Goal: Task Accomplishment & Management: Use online tool/utility

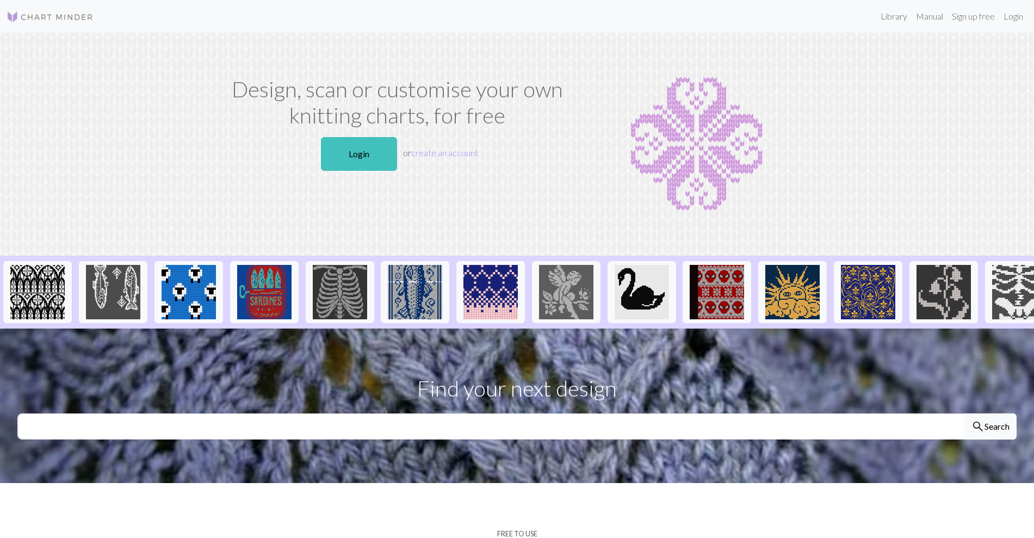
click at [344, 158] on link "Login" at bounding box center [359, 154] width 76 height 34
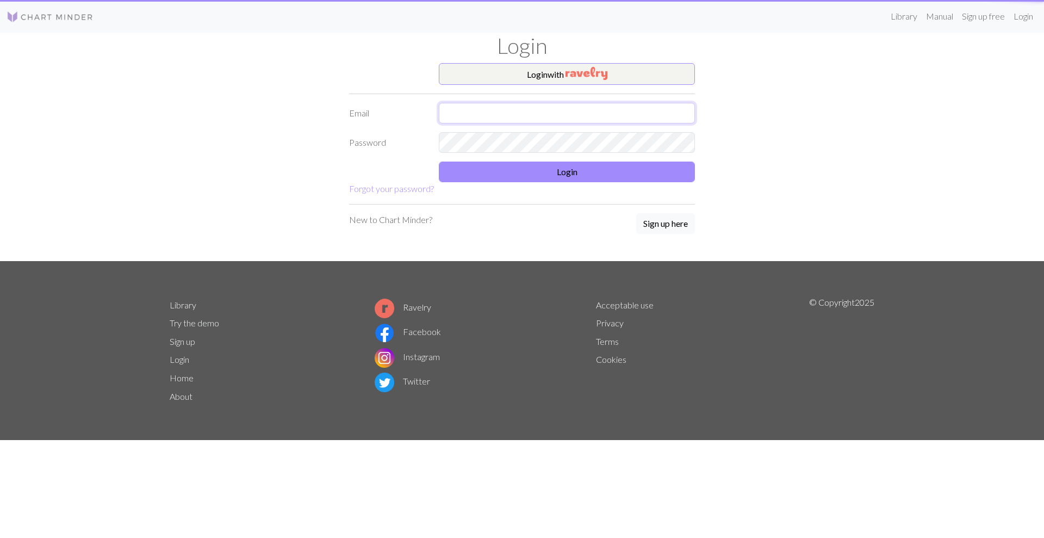
type input "[EMAIL_ADDRESS][DOMAIN_NAME]"
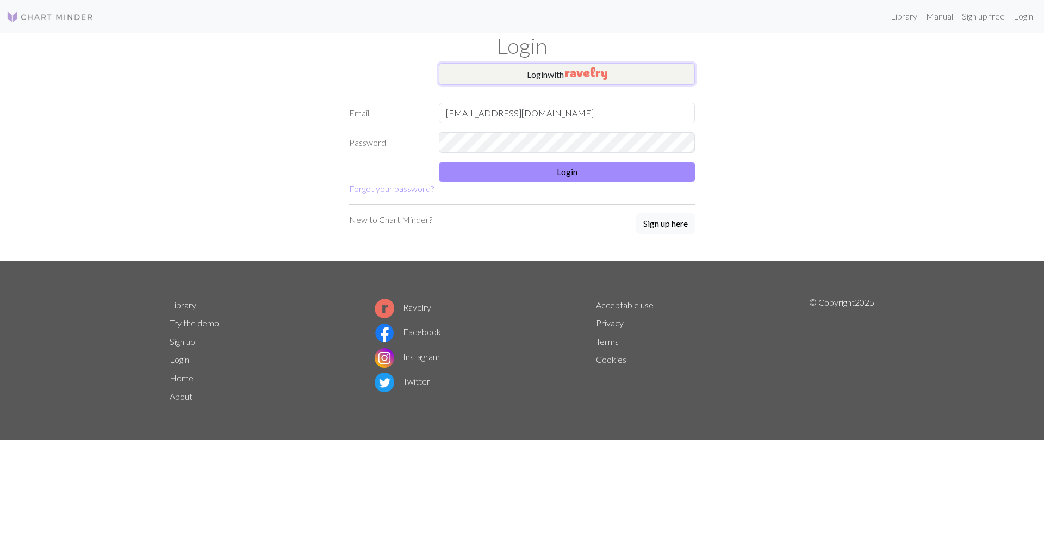
click at [525, 70] on button "Login with" at bounding box center [567, 74] width 256 height 22
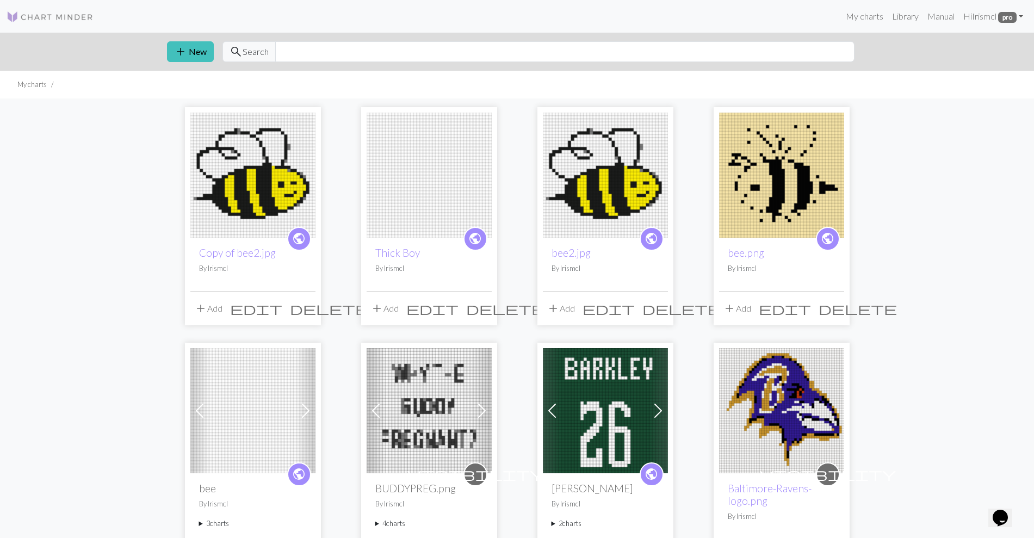
click at [382, 175] on img at bounding box center [429, 175] width 125 height 125
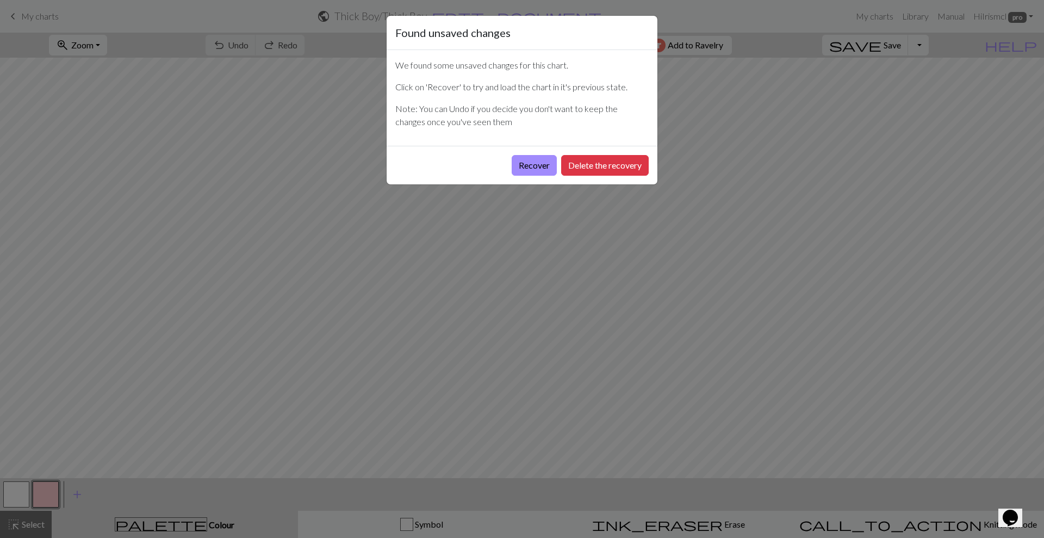
click at [536, 167] on button "Recover" at bounding box center [534, 165] width 45 height 21
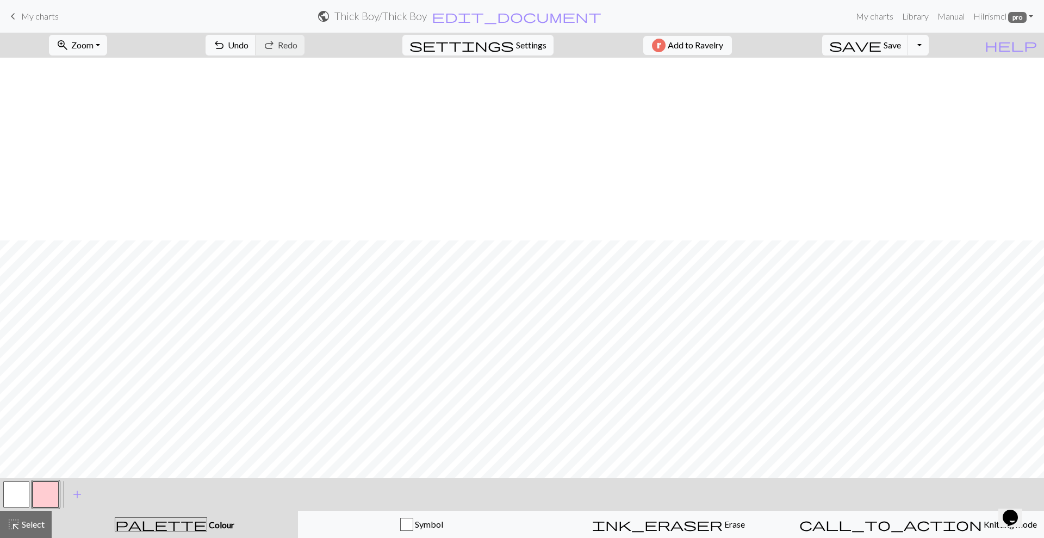
scroll to position [183, 0]
drag, startPoint x: 415, startPoint y: 15, endPoint x: 33, endPoint y: 14, distance: 382.4
click at [33, 14] on span "My charts" at bounding box center [40, 16] width 38 height 10
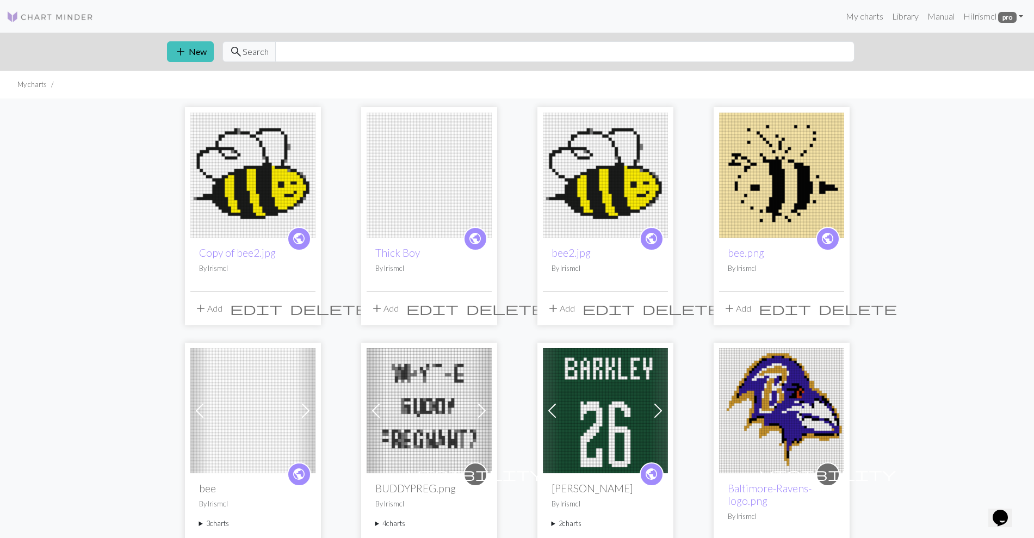
click at [272, 182] on img at bounding box center [252, 175] width 125 height 125
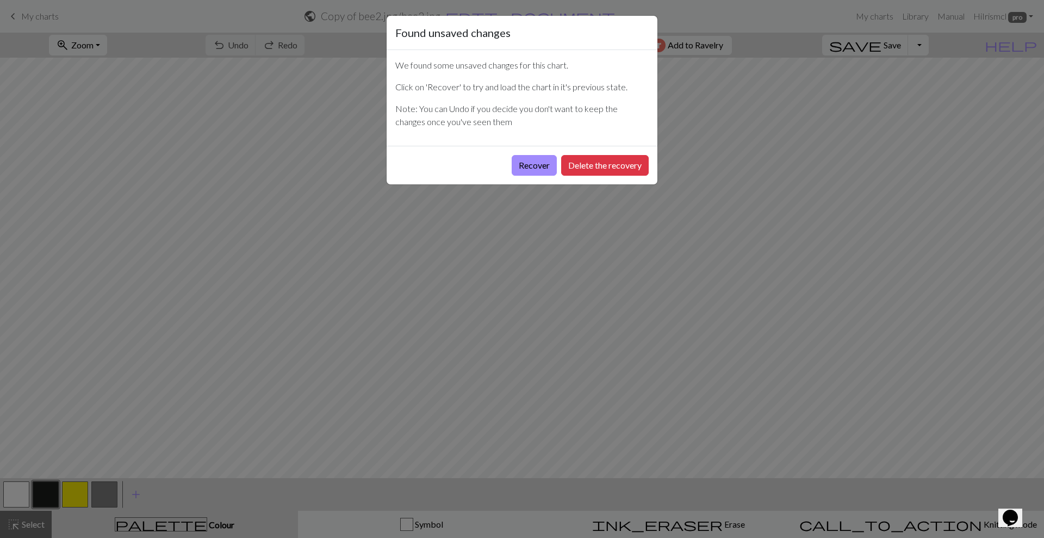
click at [164, 76] on div "Found unsaved changes We found some unsaved changes for this chart. Click on 'R…" at bounding box center [522, 269] width 1044 height 538
click at [53, 7] on div "Found unsaved changes We found some unsaved changes for this chart. Click on 'R…" at bounding box center [522, 269] width 1044 height 538
click at [534, 165] on button "Recover" at bounding box center [534, 165] width 45 height 21
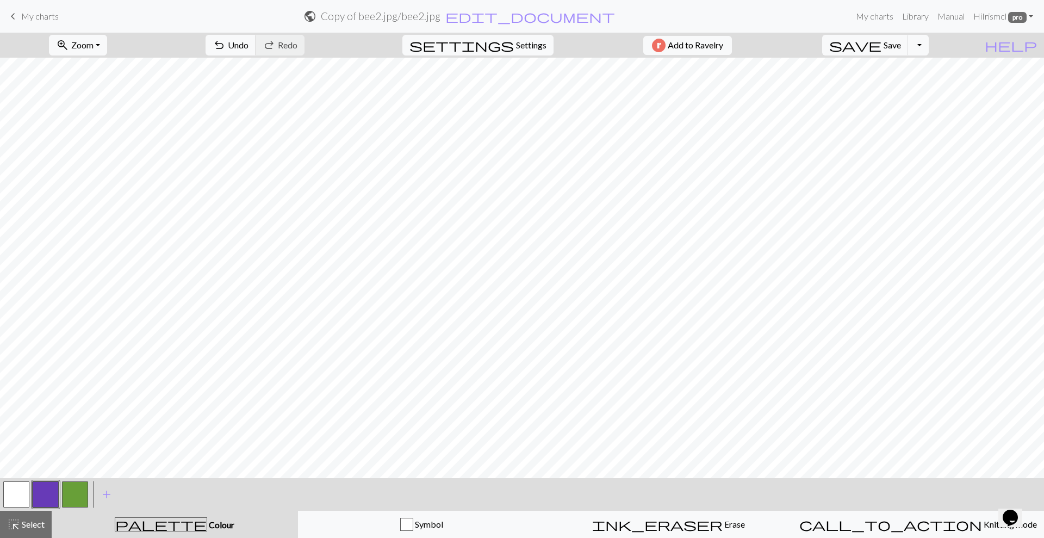
click at [516, 47] on span "Settings" at bounding box center [531, 45] width 30 height 13
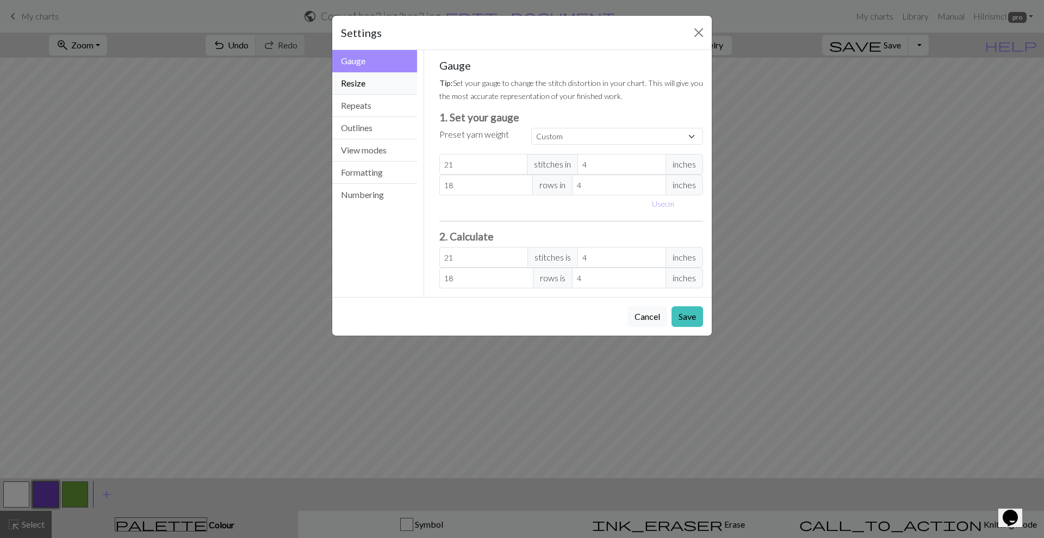
click at [381, 91] on button "Resize" at bounding box center [374, 83] width 85 height 22
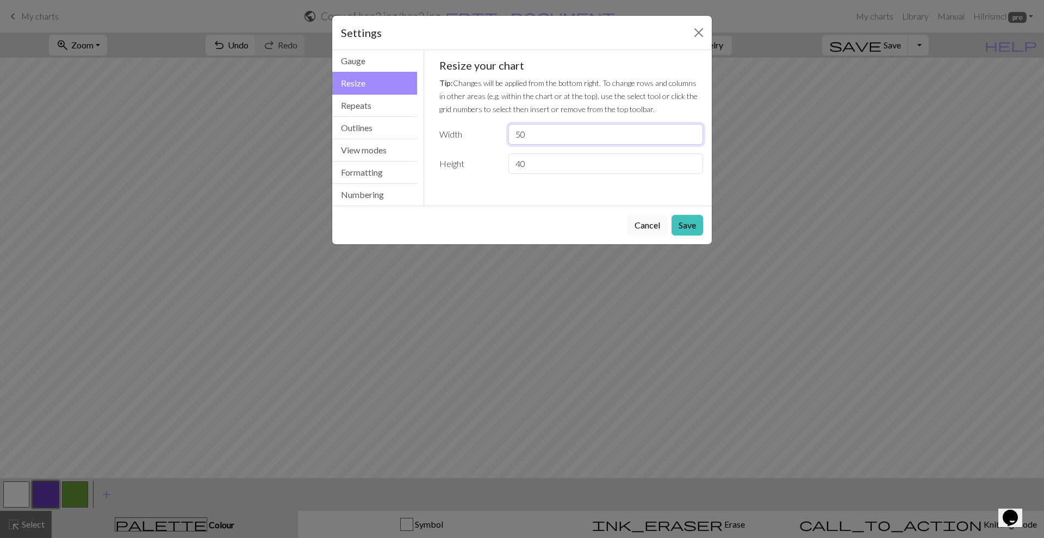
click at [542, 126] on input "50" at bounding box center [606, 134] width 195 height 21
type input "5"
type input "30"
click at [541, 157] on input "40" at bounding box center [606, 163] width 195 height 21
type input "4"
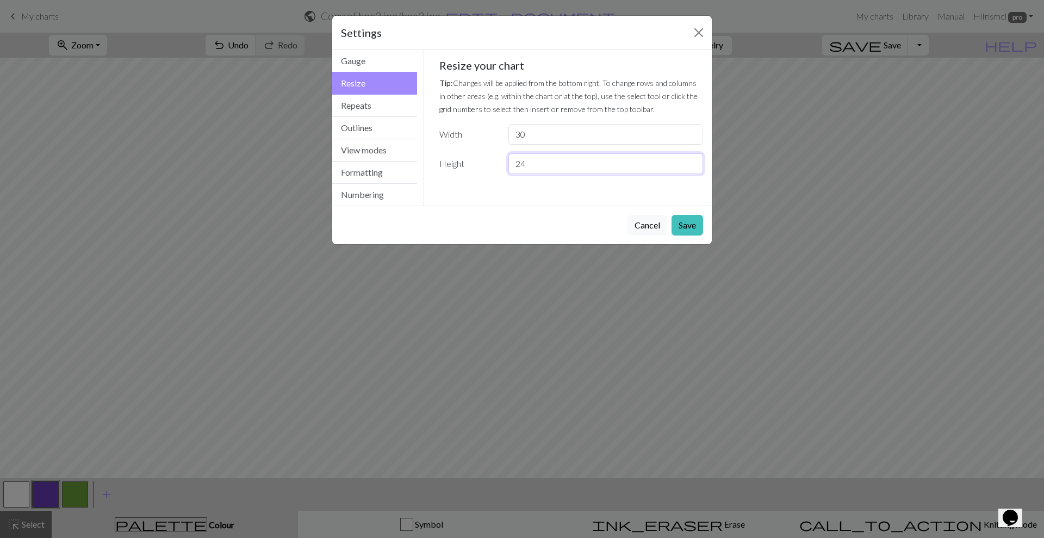
type input "24"
click at [690, 224] on button "Save" at bounding box center [688, 225] width 32 height 21
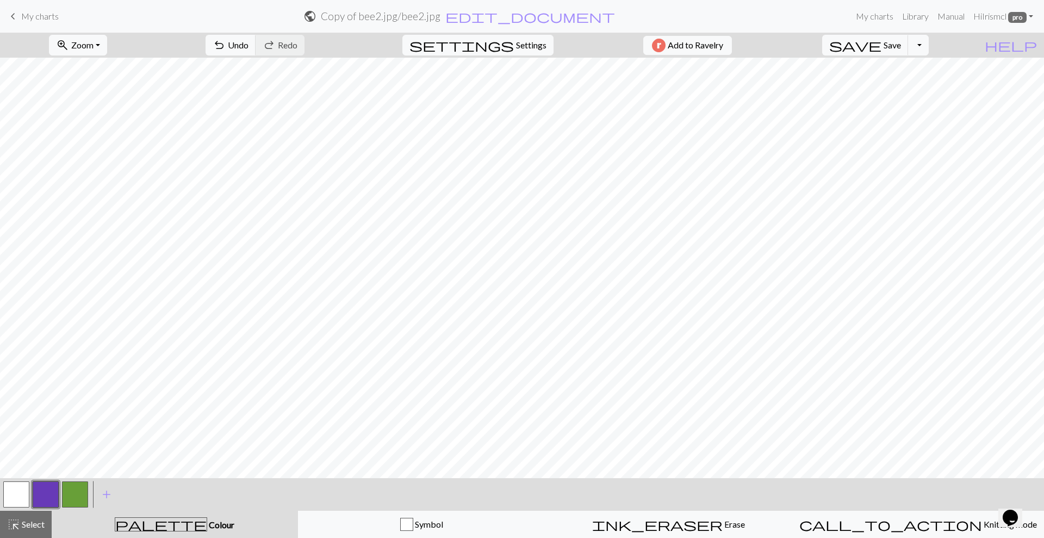
click at [24, 493] on button "button" at bounding box center [16, 494] width 26 height 26
click at [75, 501] on button "button" at bounding box center [75, 494] width 26 height 26
click at [45, 493] on button "button" at bounding box center [46, 494] width 26 height 26
click at [53, 487] on button "button" at bounding box center [46, 494] width 26 height 26
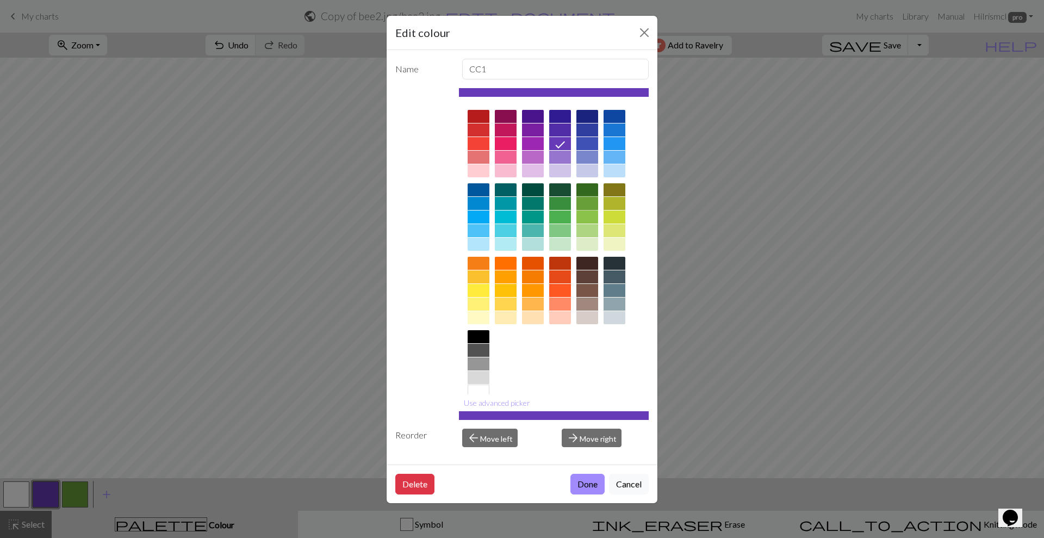
click at [595, 200] on div at bounding box center [588, 203] width 22 height 13
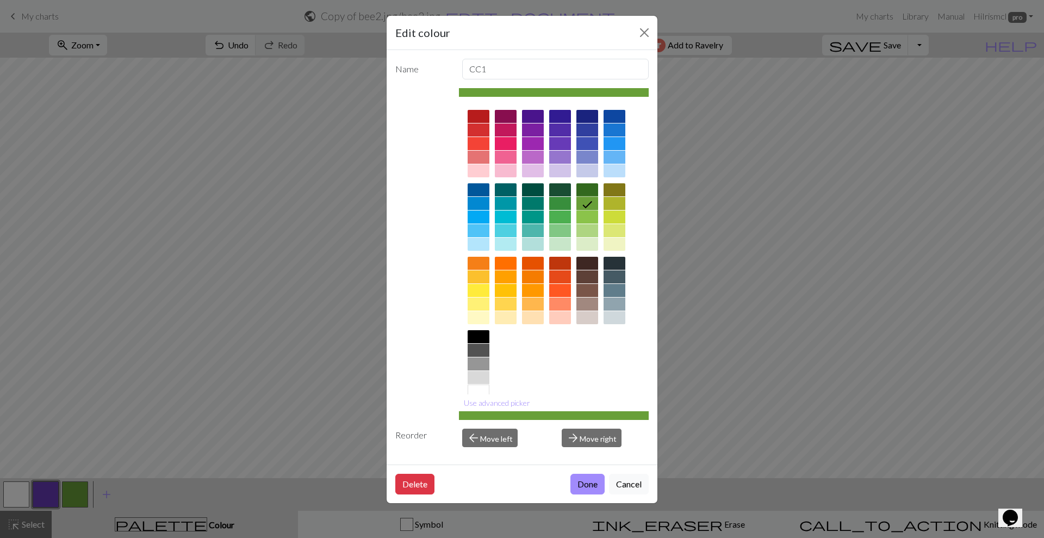
click at [592, 489] on button "Done" at bounding box center [588, 484] width 34 height 21
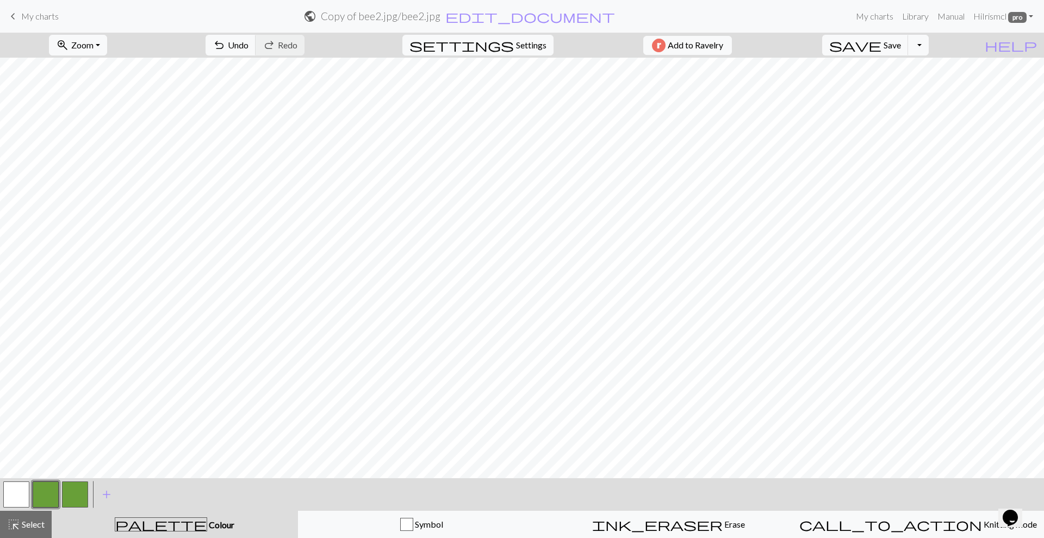
click at [26, 489] on button "button" at bounding box center [16, 494] width 26 height 26
click at [42, 492] on button "button" at bounding box center [46, 494] width 26 height 26
click at [15, 480] on div at bounding box center [16, 494] width 29 height 29
click at [18, 496] on button "button" at bounding box center [16, 494] width 26 height 26
click at [104, 490] on span "add" at bounding box center [106, 494] width 13 height 15
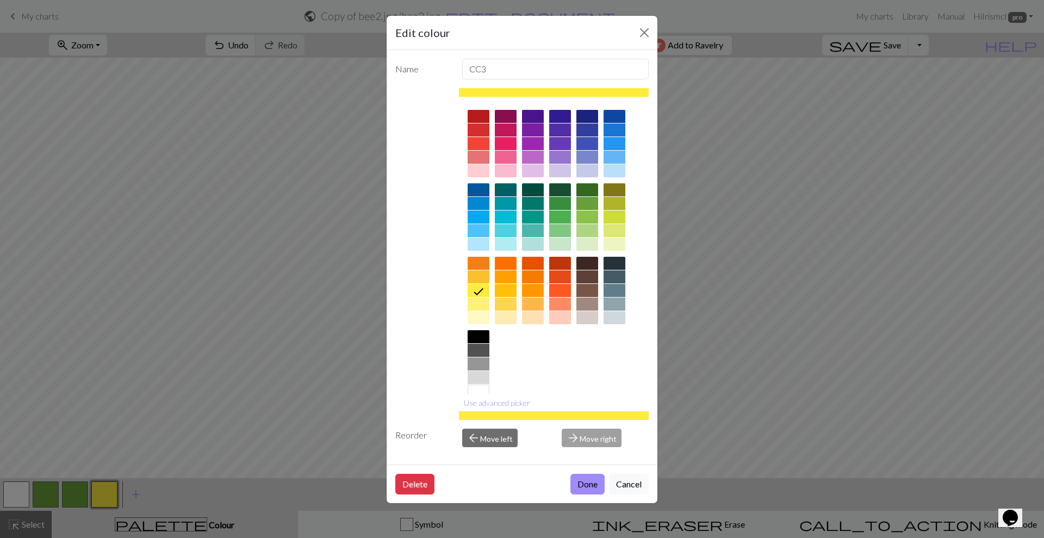
click at [533, 121] on div at bounding box center [533, 116] width 22 height 13
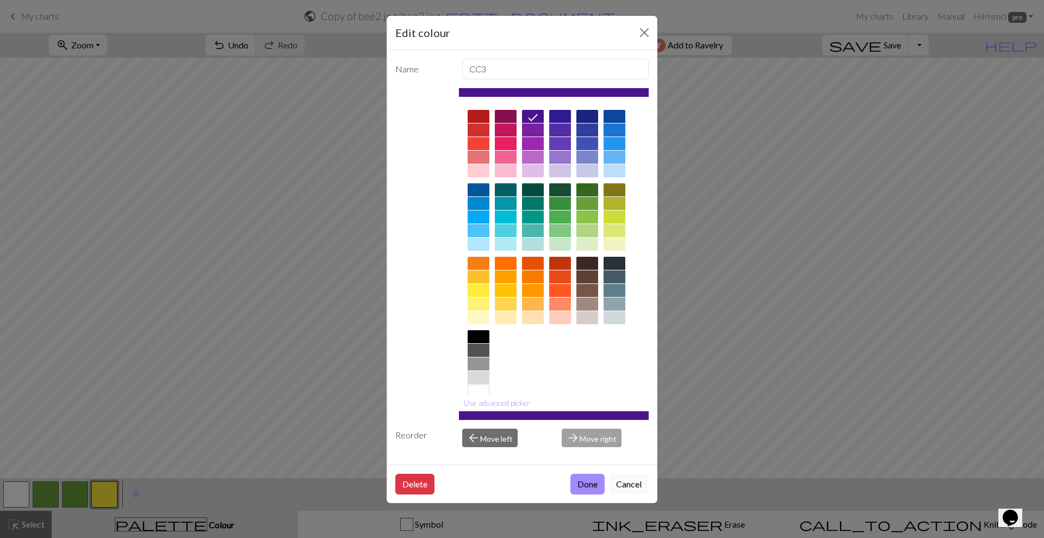
click at [592, 484] on button "Done" at bounding box center [588, 484] width 34 height 21
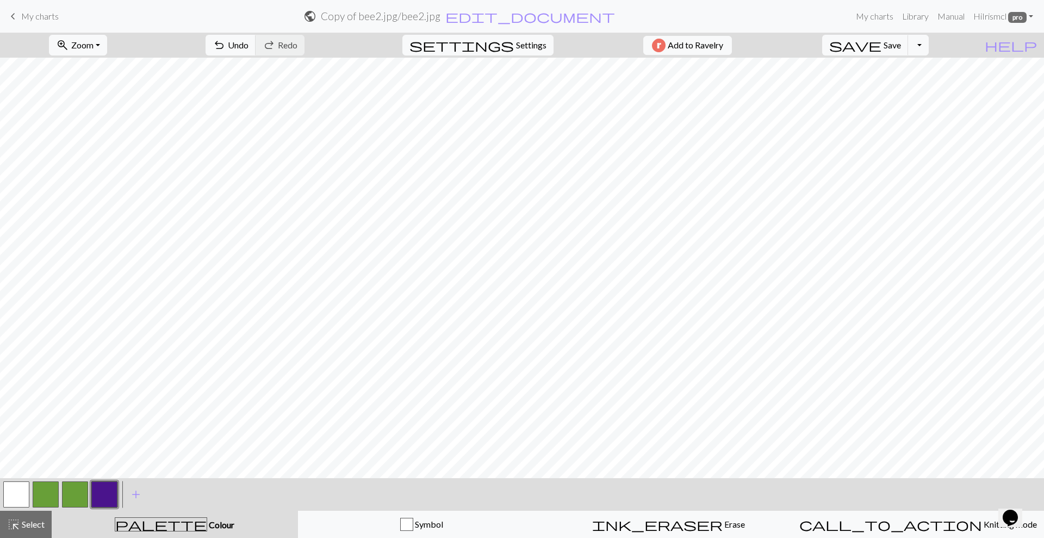
click at [28, 492] on button "button" at bounding box center [16, 494] width 26 height 26
click at [113, 489] on button "button" at bounding box center [104, 494] width 26 height 26
click at [24, 500] on button "button" at bounding box center [16, 494] width 26 height 26
click at [104, 502] on button "button" at bounding box center [104, 494] width 26 height 26
click at [22, 490] on button "button" at bounding box center [16, 494] width 26 height 26
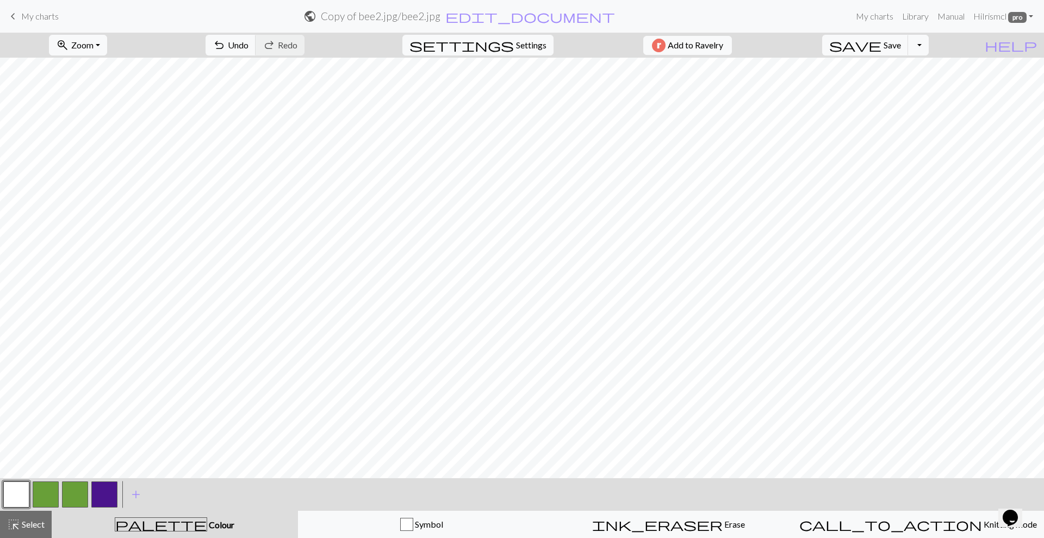
click at [98, 486] on button "button" at bounding box center [104, 494] width 26 height 26
click at [20, 491] on button "button" at bounding box center [16, 494] width 26 height 26
click at [103, 498] on button "button" at bounding box center [104, 494] width 26 height 26
click at [7, 493] on button "button" at bounding box center [16, 494] width 26 height 26
click at [17, 486] on button "button" at bounding box center [16, 494] width 26 height 26
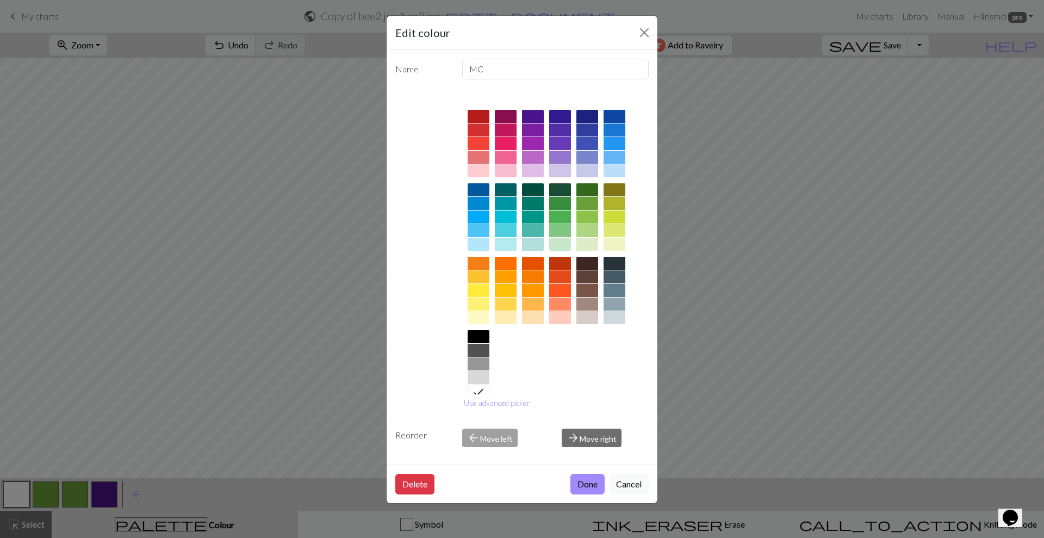
click at [586, 477] on button "Done" at bounding box center [588, 484] width 34 height 21
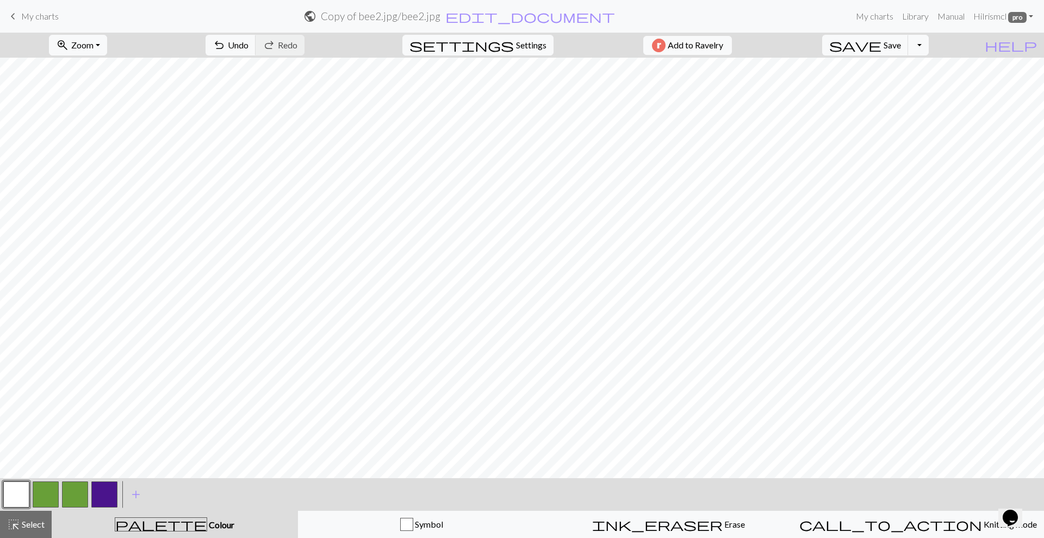
click at [109, 494] on button "button" at bounding box center [104, 494] width 26 height 26
click at [17, 504] on button "button" at bounding box center [16, 494] width 26 height 26
click at [106, 490] on button "button" at bounding box center [104, 494] width 26 height 26
click at [19, 486] on button "button" at bounding box center [16, 494] width 26 height 26
click at [119, 497] on div "< > add Add a colour" at bounding box center [522, 494] width 1044 height 33
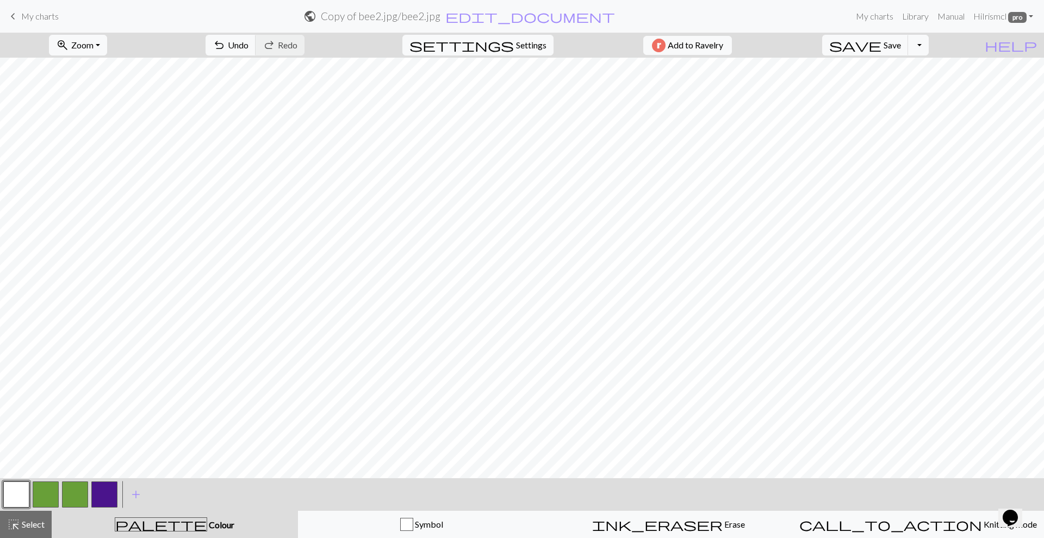
click at [110, 492] on button "button" at bounding box center [104, 494] width 26 height 26
click at [19, 490] on button "button" at bounding box center [16, 494] width 26 height 26
click at [99, 489] on button "button" at bounding box center [104, 494] width 26 height 26
click at [21, 494] on button "button" at bounding box center [16, 494] width 26 height 26
click at [16, 493] on button "button" at bounding box center [16, 494] width 26 height 26
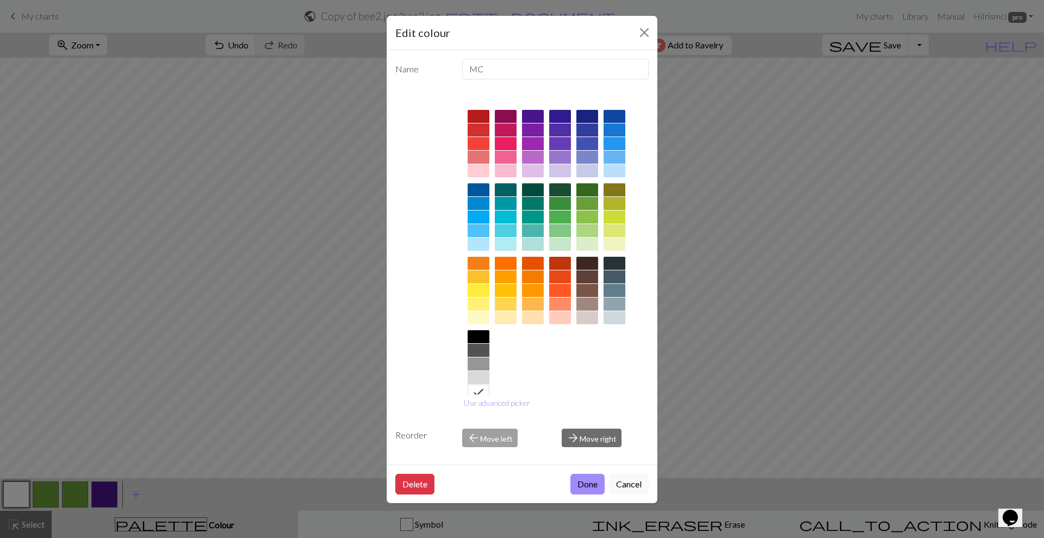
click at [470, 327] on div at bounding box center [554, 254] width 190 height 306
click at [585, 487] on button "Done" at bounding box center [588, 484] width 34 height 21
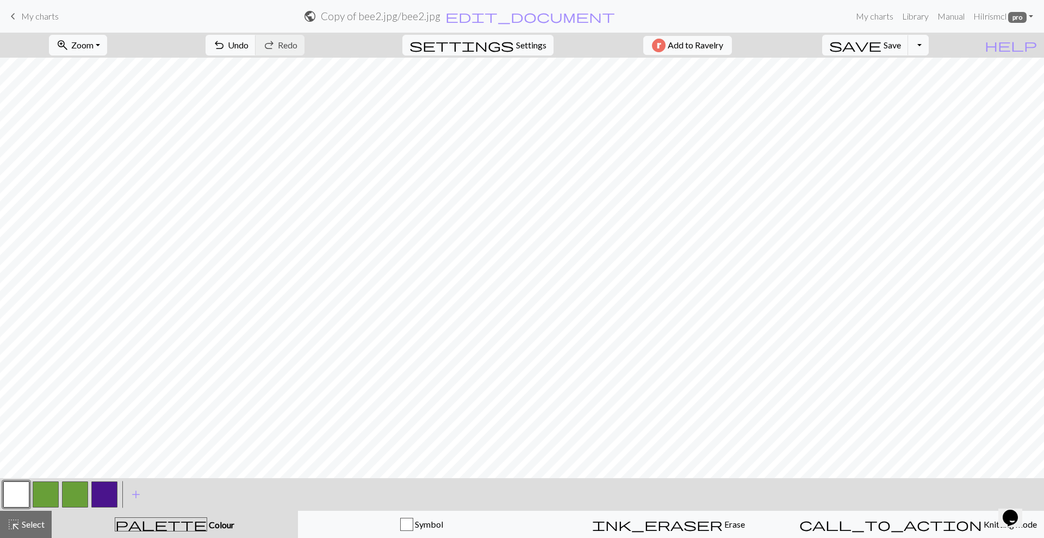
click at [109, 492] on button "button" at bounding box center [104, 494] width 26 height 26
click at [17, 491] on button "button" at bounding box center [16, 494] width 26 height 26
click at [106, 490] on button "button" at bounding box center [104, 494] width 26 height 26
click at [9, 489] on button "button" at bounding box center [16, 494] width 26 height 26
click at [113, 494] on button "button" at bounding box center [104, 494] width 26 height 26
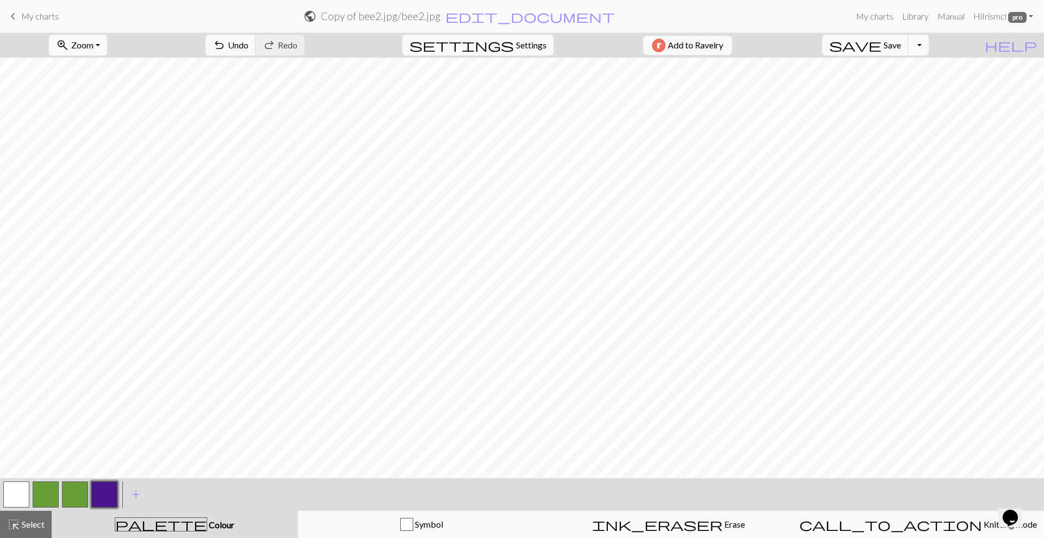
click at [18, 492] on button "button" at bounding box center [16, 494] width 26 height 26
click at [106, 487] on button "button" at bounding box center [104, 494] width 26 height 26
click at [9, 484] on button "button" at bounding box center [16, 494] width 26 height 26
click at [101, 500] on button "button" at bounding box center [104, 494] width 26 height 26
click at [9, 490] on button "button" at bounding box center [16, 494] width 26 height 26
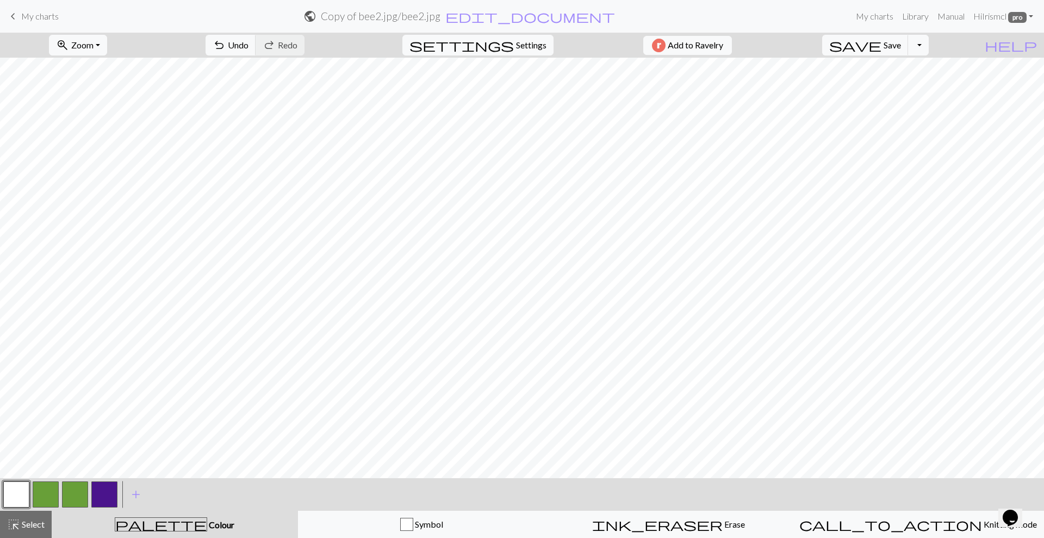
click at [89, 494] on div at bounding box center [74, 494] width 29 height 29
click at [94, 494] on button "button" at bounding box center [104, 494] width 26 height 26
click at [16, 488] on button "button" at bounding box center [16, 494] width 26 height 26
click at [106, 488] on button "button" at bounding box center [104, 494] width 26 height 26
click at [18, 502] on button "button" at bounding box center [16, 494] width 26 height 26
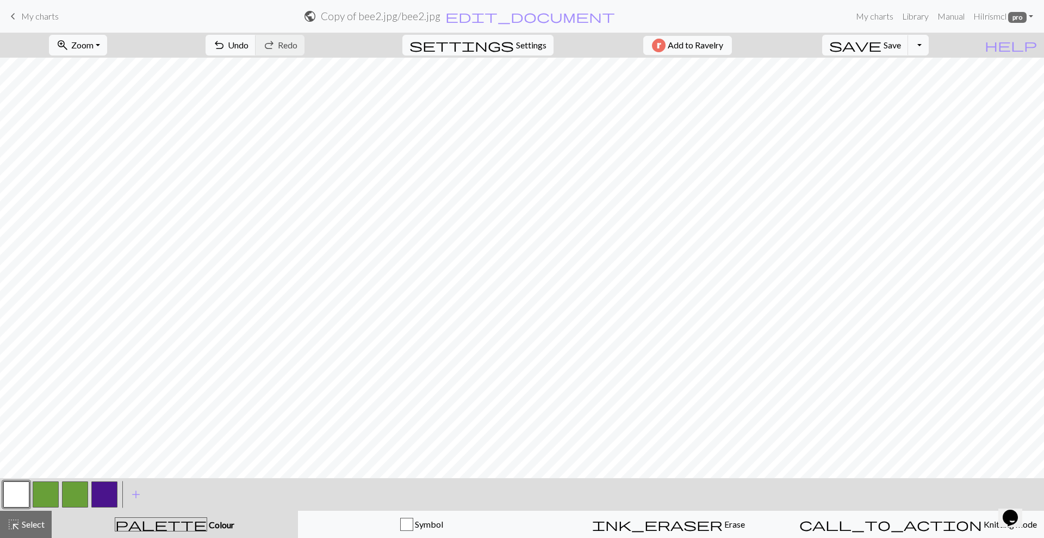
click at [107, 497] on button "button" at bounding box center [104, 494] width 26 height 26
click at [19, 496] on button "button" at bounding box center [16, 494] width 26 height 26
click at [115, 502] on button "button" at bounding box center [104, 494] width 26 height 26
click at [20, 492] on button "button" at bounding box center [16, 494] width 26 height 26
click at [104, 493] on button "button" at bounding box center [104, 494] width 26 height 26
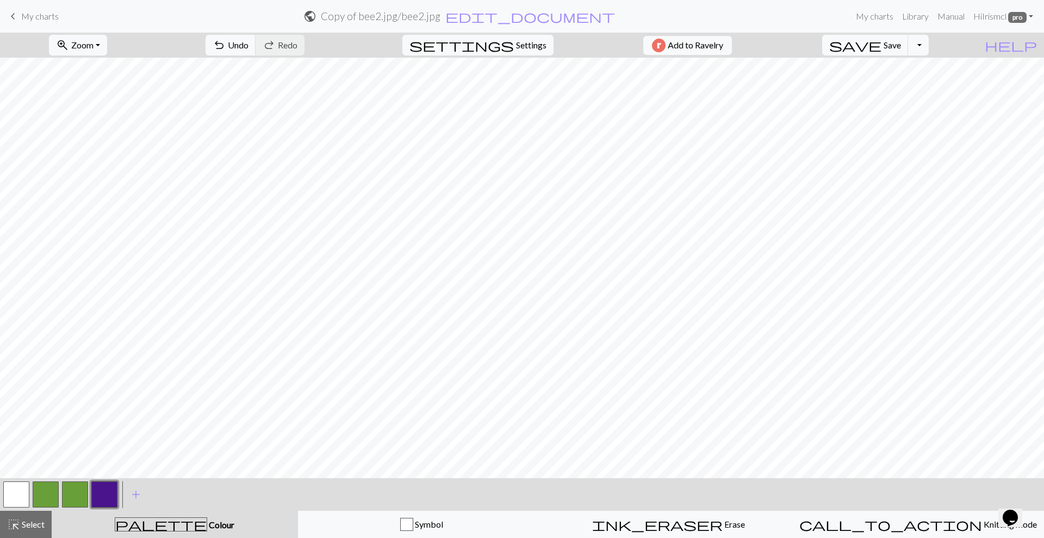
click at [14, 491] on button "button" at bounding box center [16, 494] width 26 height 26
click at [112, 505] on button "button" at bounding box center [104, 494] width 26 height 26
click at [23, 500] on button "button" at bounding box center [16, 494] width 26 height 26
click at [108, 496] on button "button" at bounding box center [104, 494] width 26 height 26
click at [20, 497] on button "button" at bounding box center [16, 494] width 26 height 26
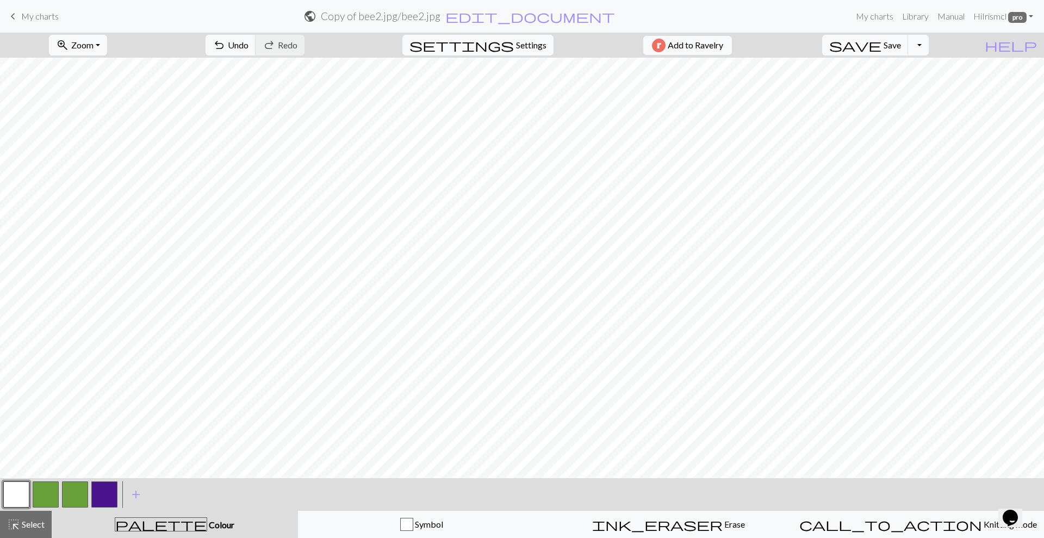
click at [102, 488] on button "button" at bounding box center [104, 494] width 26 height 26
click at [14, 496] on button "button" at bounding box center [16, 494] width 26 height 26
click at [102, 495] on button "button" at bounding box center [104, 494] width 26 height 26
click at [17, 492] on button "button" at bounding box center [16, 494] width 26 height 26
click at [112, 488] on button "button" at bounding box center [104, 494] width 26 height 26
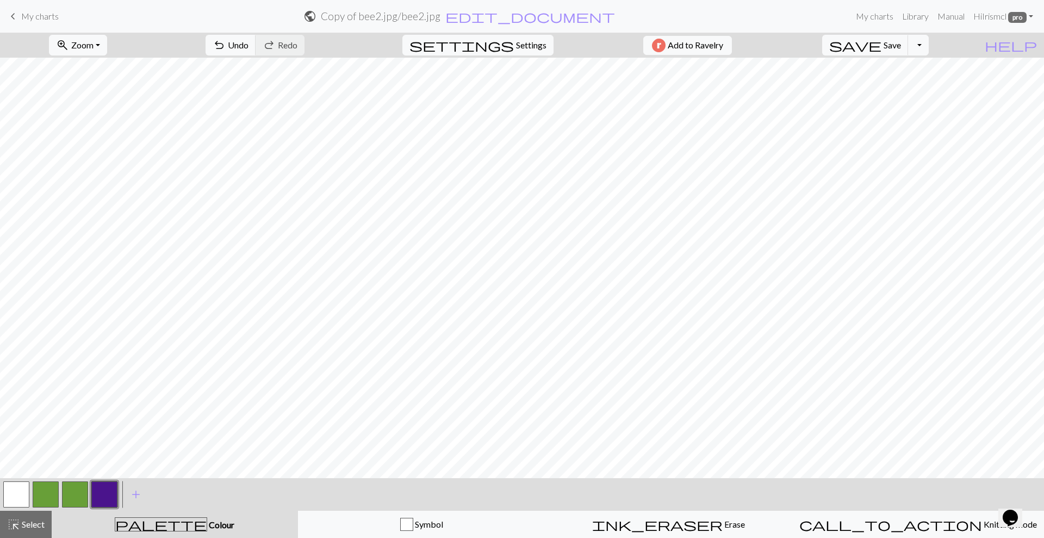
click at [7, 502] on button "button" at bounding box center [16, 494] width 26 height 26
click at [105, 484] on button "button" at bounding box center [104, 494] width 26 height 26
click at [13, 494] on button "button" at bounding box center [16, 494] width 26 height 26
click at [104, 496] on button "button" at bounding box center [104, 494] width 26 height 26
click at [138, 491] on span "add" at bounding box center [135, 494] width 13 height 15
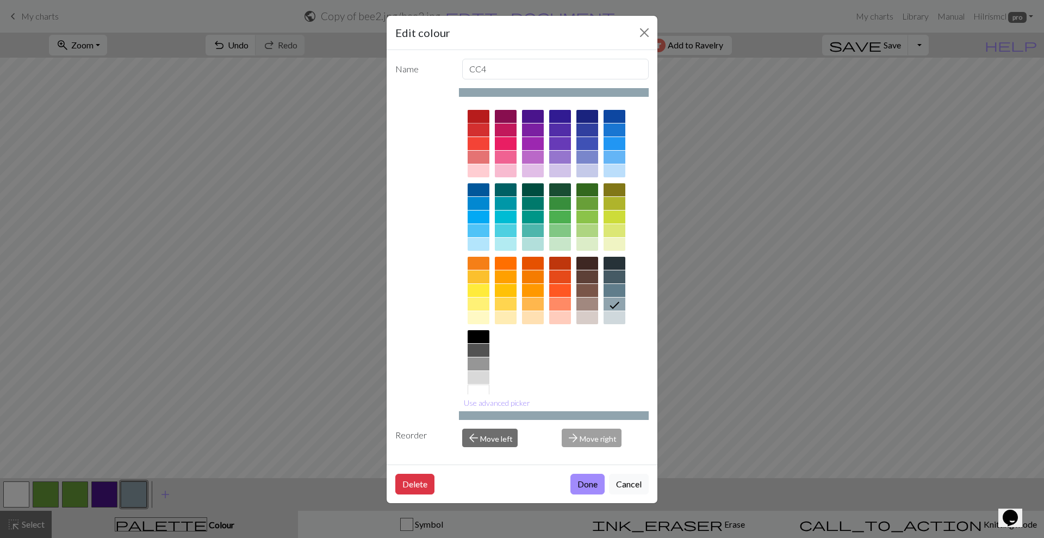
click at [479, 116] on div at bounding box center [479, 116] width 22 height 13
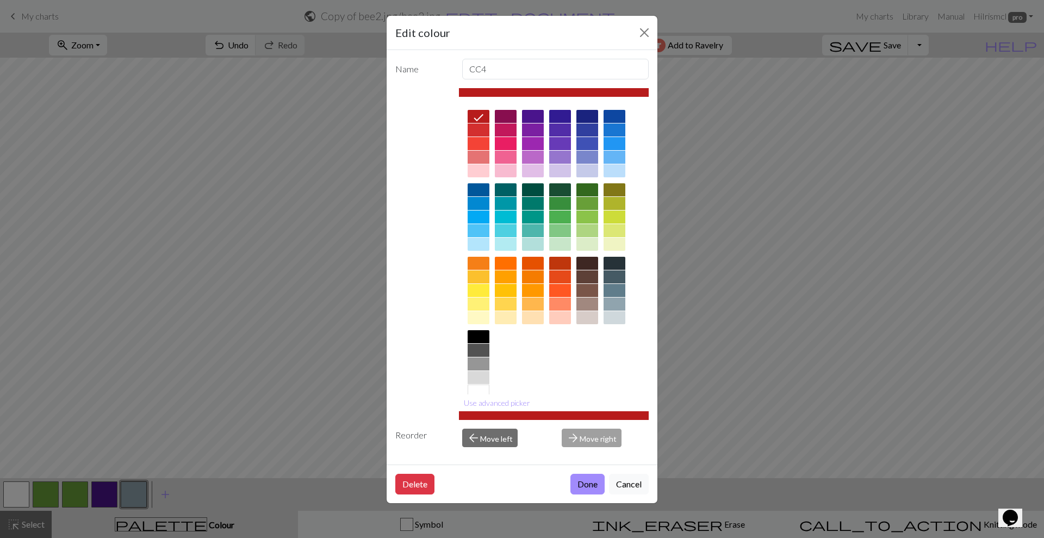
click at [580, 481] on button "Done" at bounding box center [588, 484] width 34 height 21
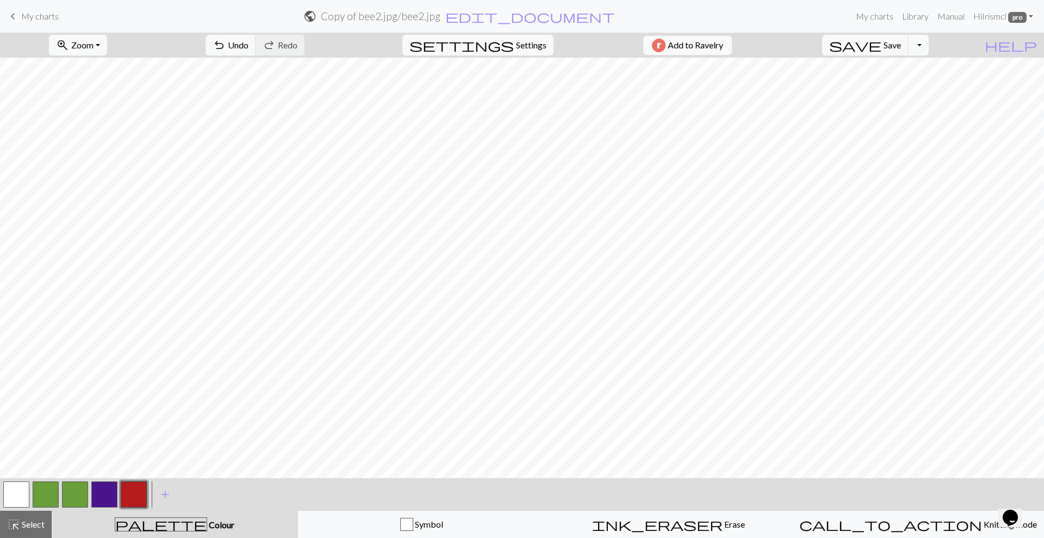
click at [15, 491] on button "button" at bounding box center [16, 494] width 26 height 26
